Goal: Information Seeking & Learning: Learn about a topic

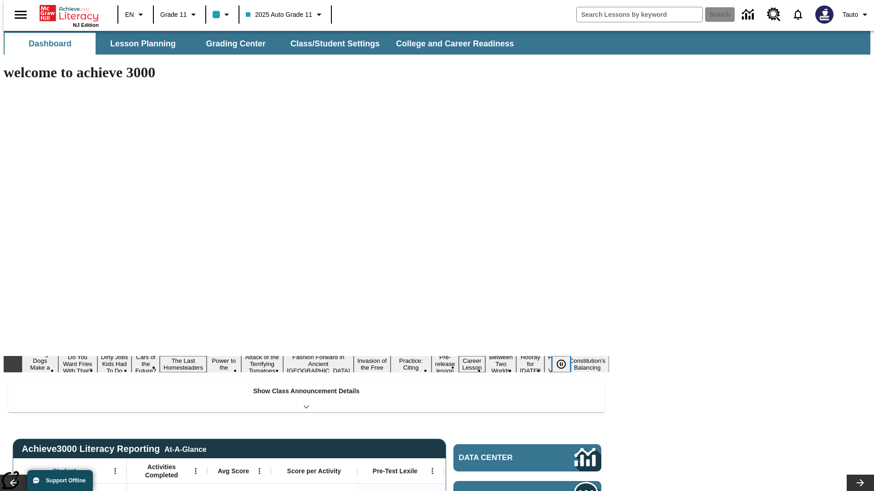
click at [565, 359] on icon "Pause" at bounding box center [561, 364] width 11 height 11
click at [50, 350] on button "Diving Dogs Make a Splash" at bounding box center [36, 364] width 28 height 29
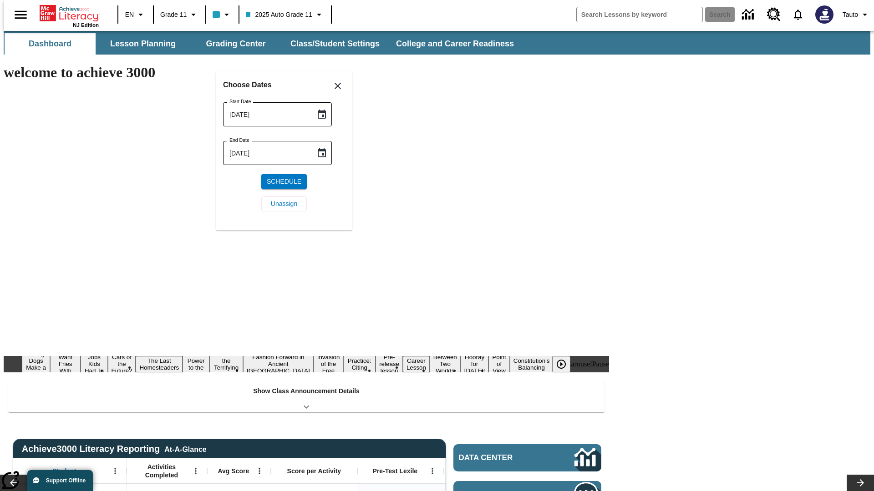
scroll to position [106, 0]
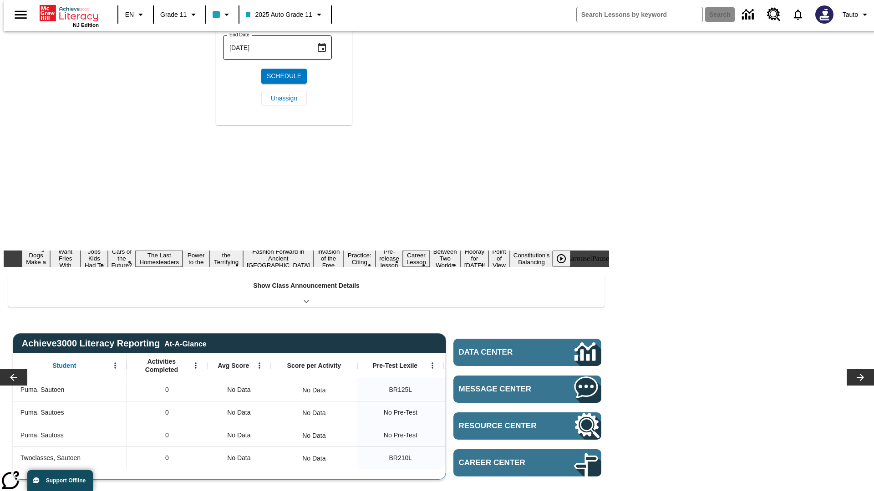
click at [325, 13] on icon "Choose date, selected date is Sep 10, 2025" at bounding box center [322, 8] width 8 height 9
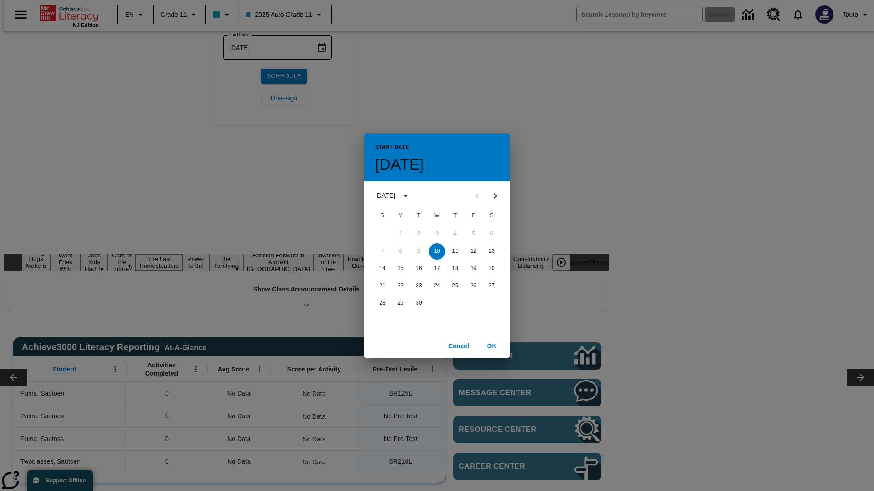
scroll to position [0, 0]
